Goal: Find contact information: Find contact information

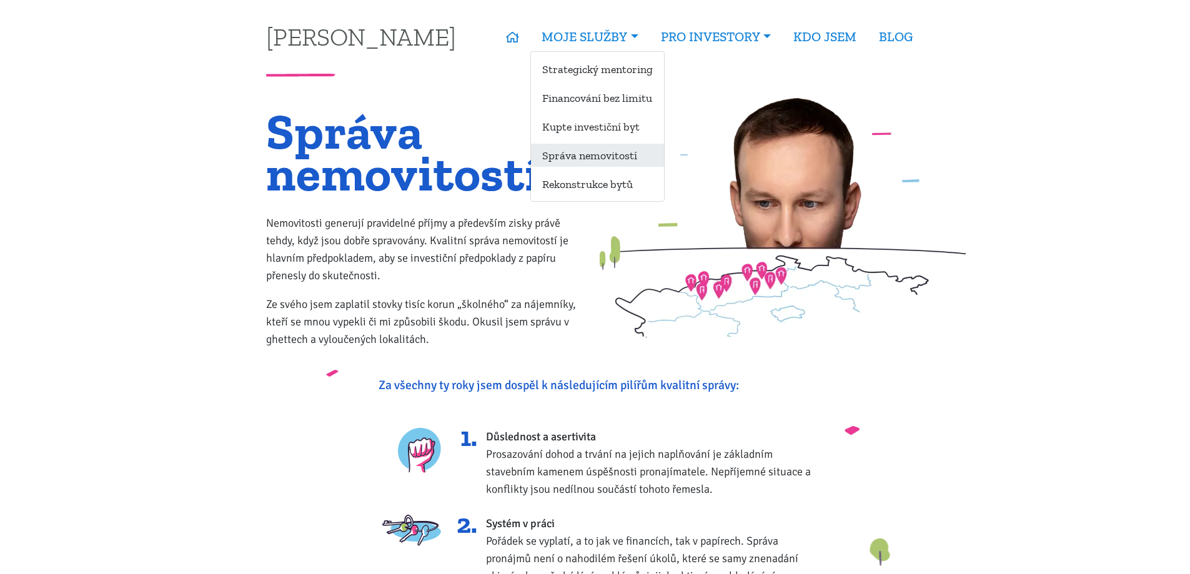
click at [637, 156] on link "Správa nemovitostí" at bounding box center [597, 155] width 133 height 23
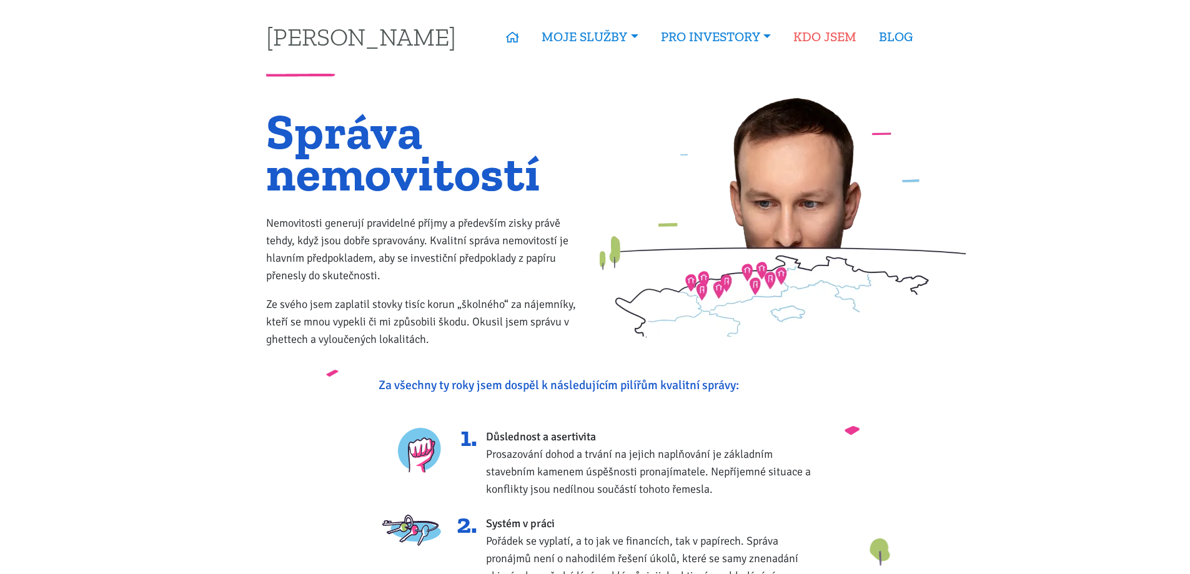
click at [824, 35] on link "KDO JSEM" at bounding box center [825, 36] width 86 height 29
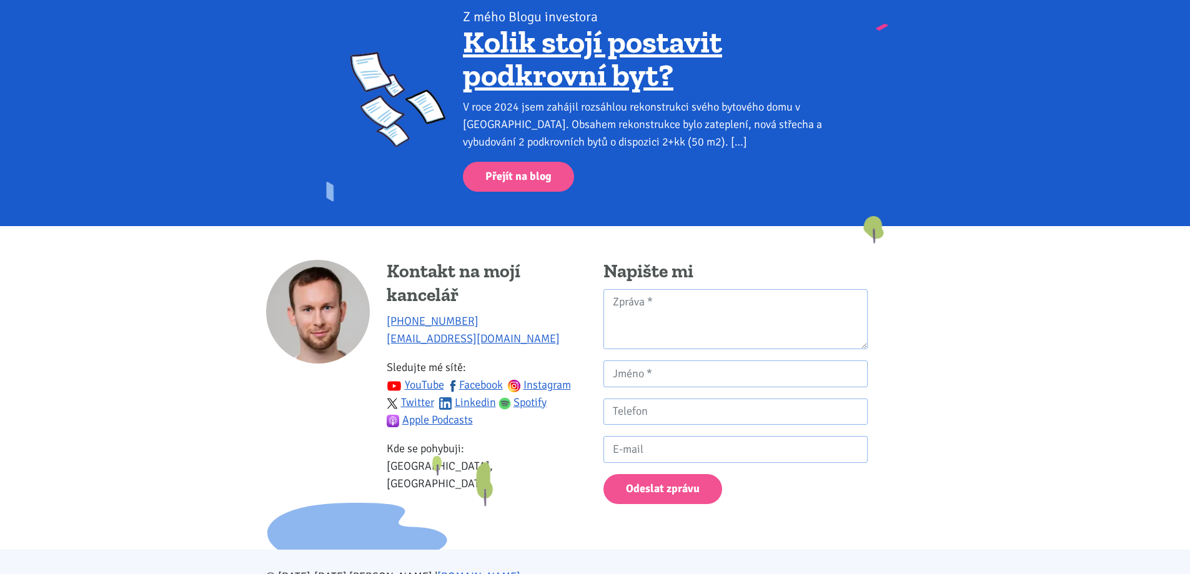
scroll to position [1123, 0]
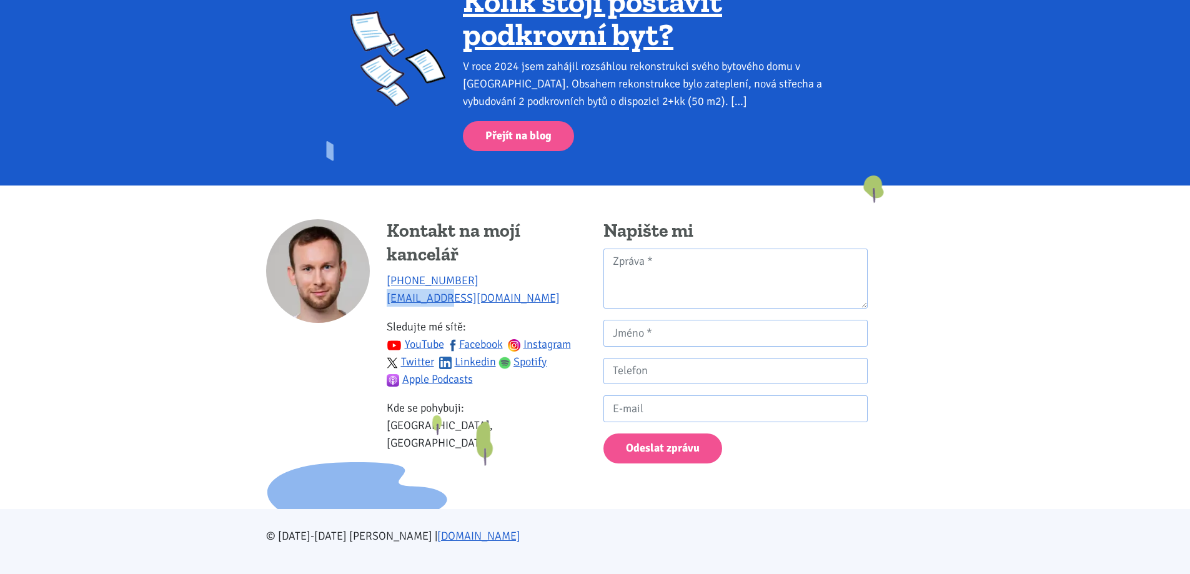
drag, startPoint x: 460, startPoint y: 286, endPoint x: 384, endPoint y: 285, distance: 76.9
click at [384, 285] on div "Kontakt na mojí kancelář +420 774 923 321 info@tk1.cz Sledujte mé sítě: YouTube…" at bounding box center [426, 341] width 321 height 244
copy link "[EMAIL_ADDRESS][DOMAIN_NAME]"
